Goal: Complete application form

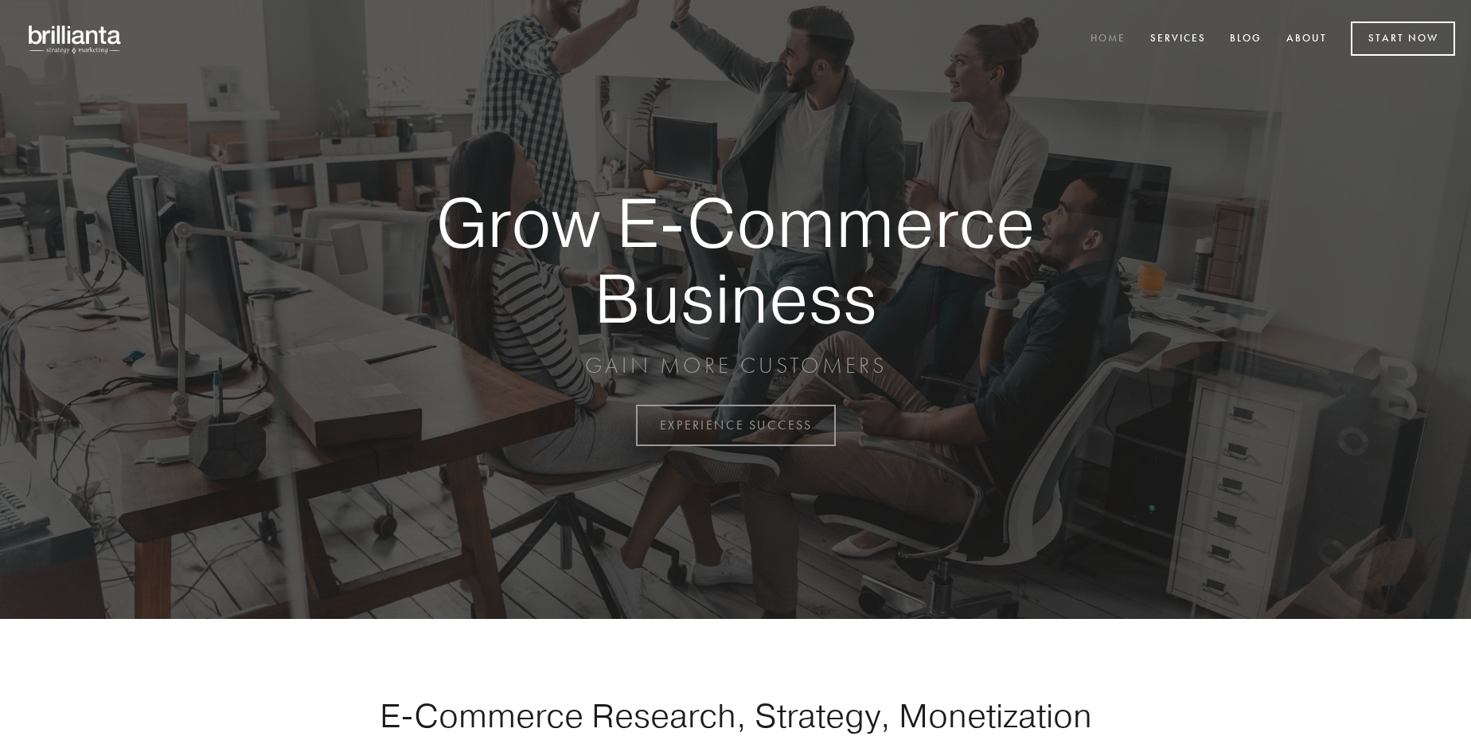
scroll to position [4173, 0]
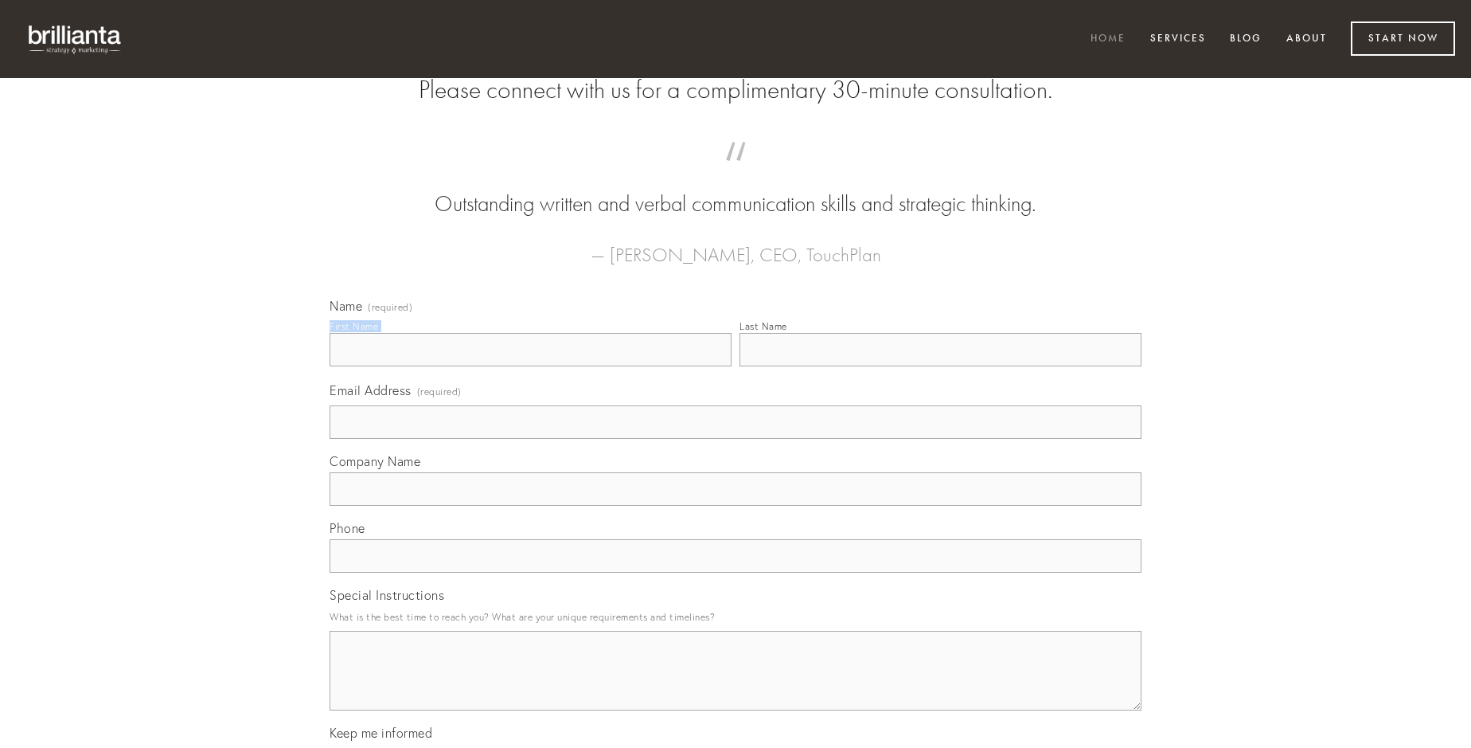
type input "[PERSON_NAME]"
click at [940, 366] on input "Last Name" at bounding box center [941, 349] width 402 height 33
type input "[PERSON_NAME]"
click at [736, 439] on input "Email Address (required)" at bounding box center [736, 421] width 812 height 33
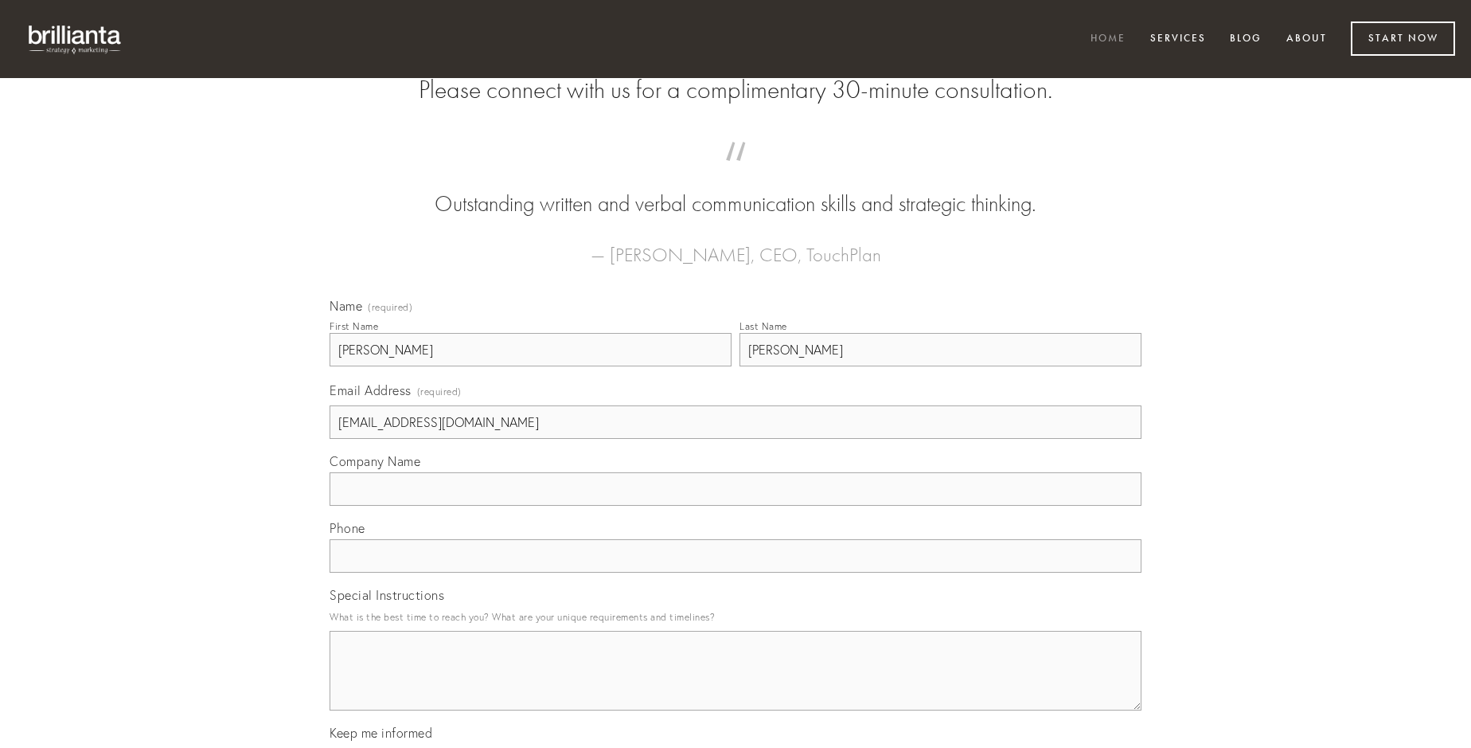
type input "[EMAIL_ADDRESS][DOMAIN_NAME]"
click at [736, 506] on input "Company Name" at bounding box center [736, 488] width 812 height 33
type input "appositus"
click at [736, 572] on input "text" at bounding box center [736, 555] width 812 height 33
click at [736, 685] on textarea "Special Instructions" at bounding box center [736, 671] width 812 height 80
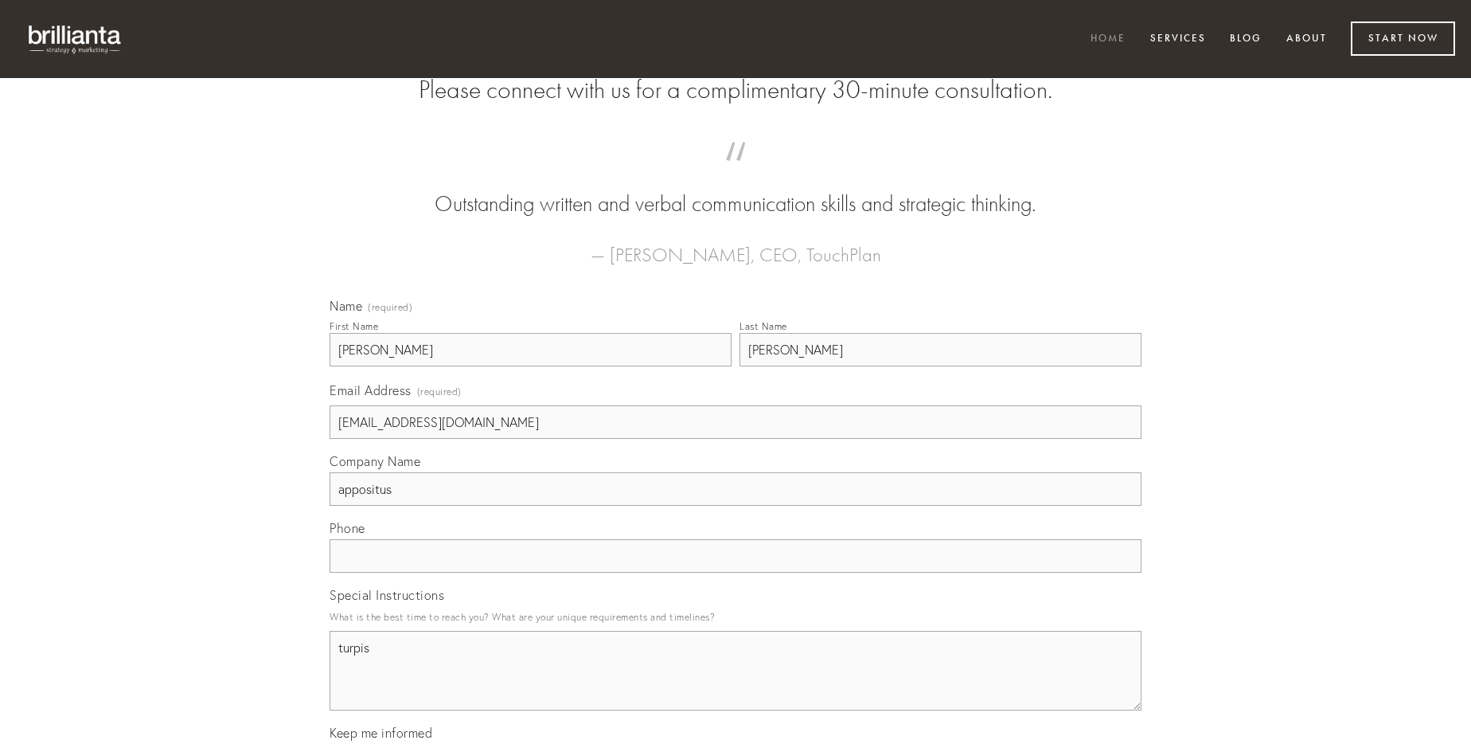
type textarea "turpis"
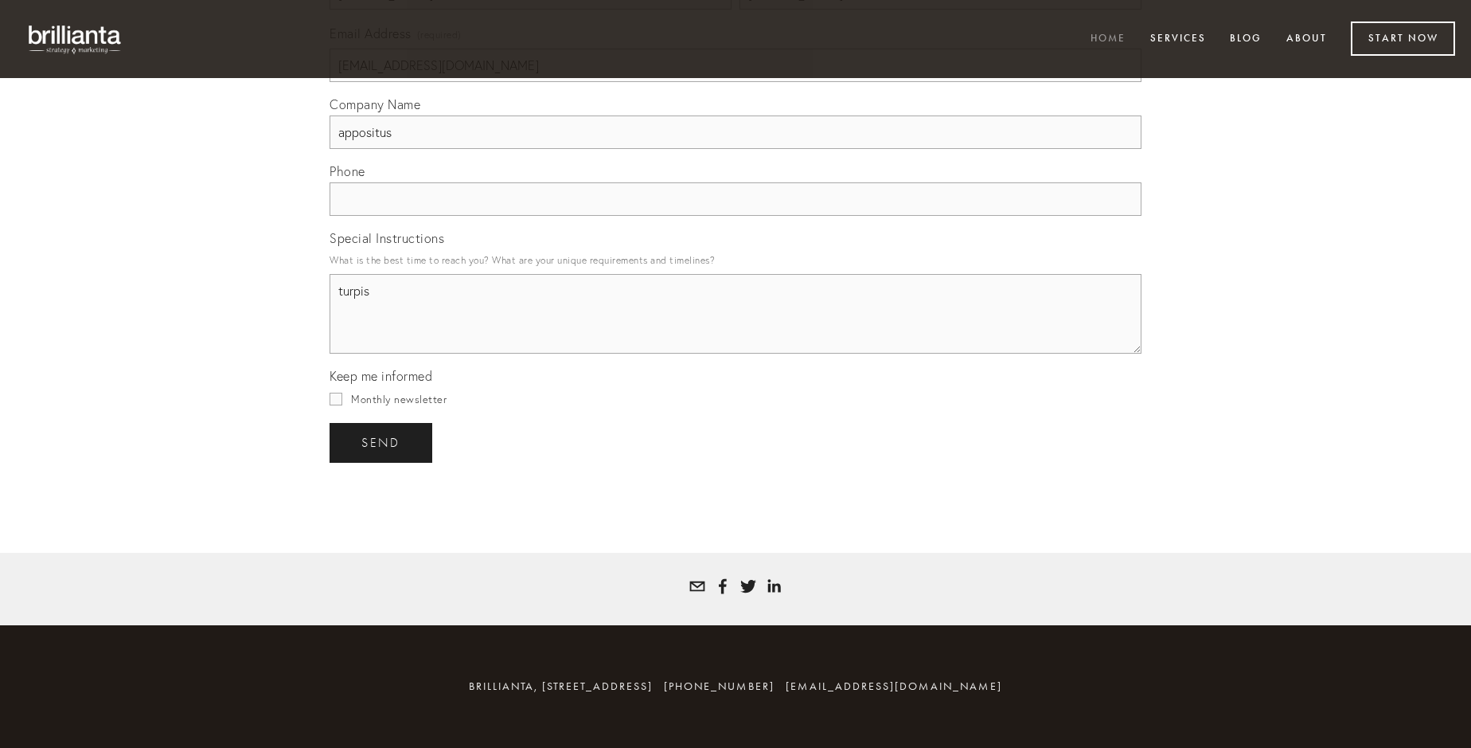
click at [382, 442] on span "send" at bounding box center [380, 442] width 39 height 14
